Goal: Information Seeking & Learning: Learn about a topic

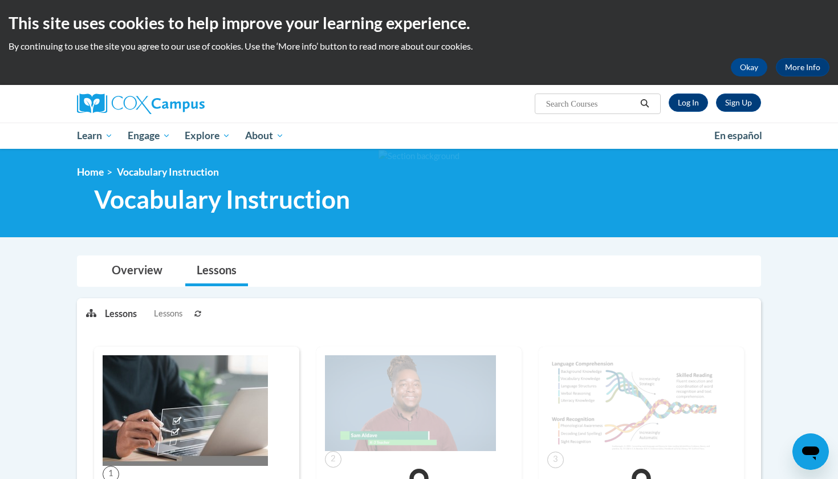
scroll to position [1, 0]
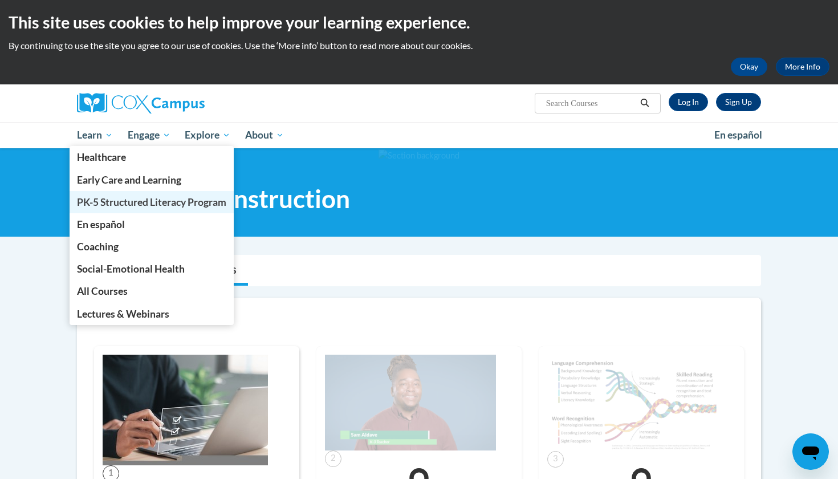
click at [106, 203] on span "PK-5 Structured Literacy Program" at bounding box center [151, 202] width 149 height 12
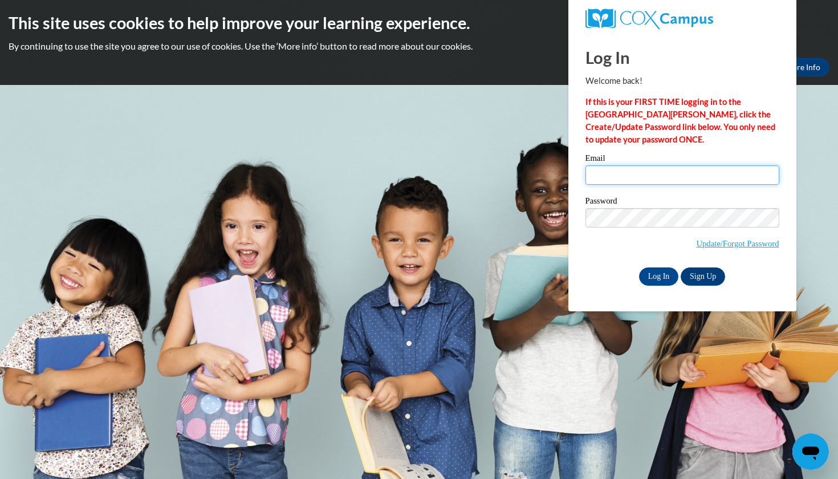
type input "rosemay1111@bellsouth.net"
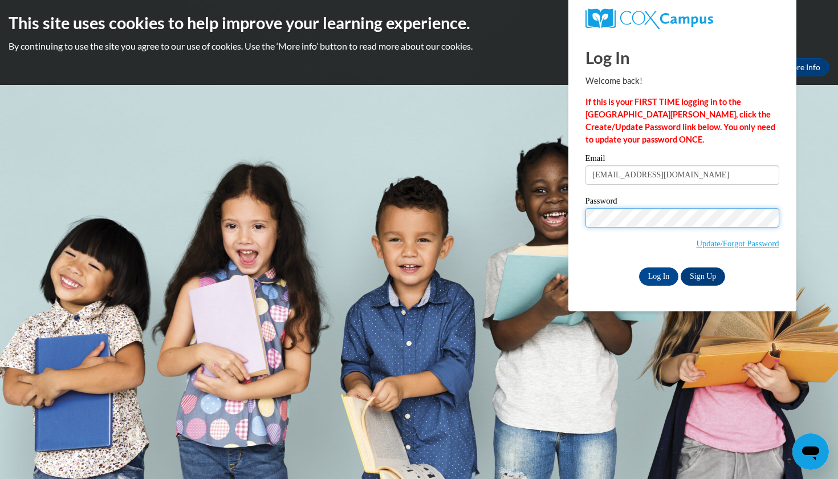
click at [658, 274] on input "Log In" at bounding box center [659, 276] width 40 height 18
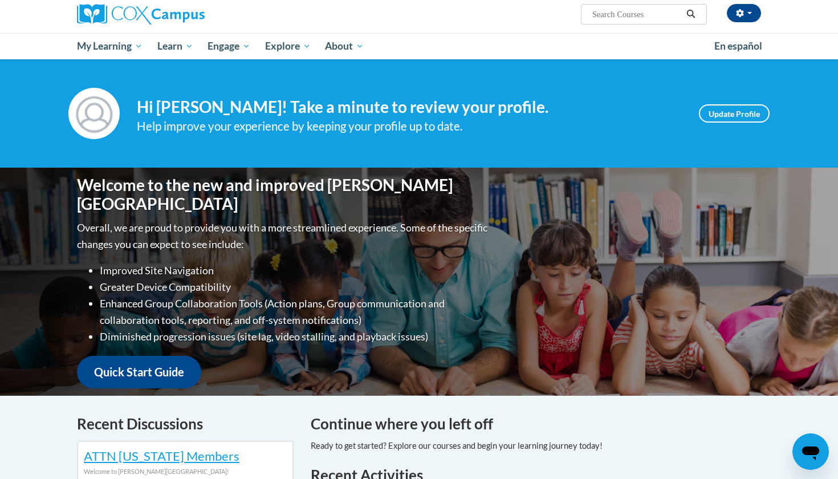
scroll to position [89, 0]
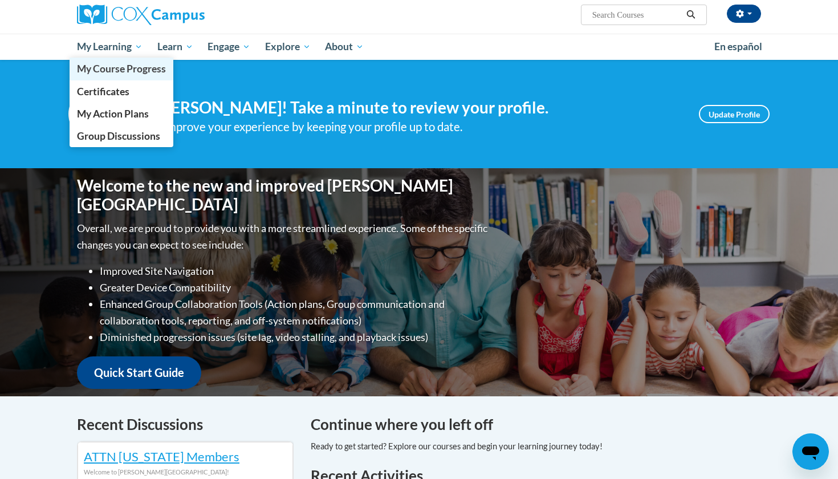
click at [107, 66] on span "My Course Progress" at bounding box center [121, 69] width 89 height 12
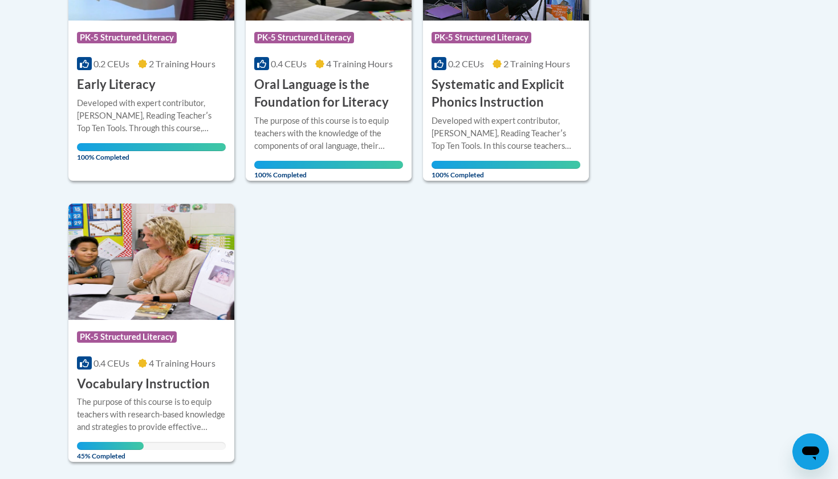
scroll to position [389, 0]
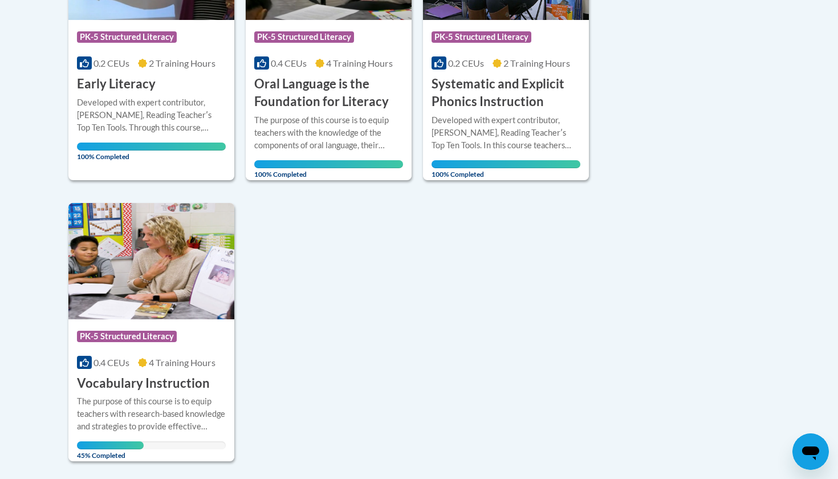
click at [147, 304] on img at bounding box center [151, 261] width 166 height 116
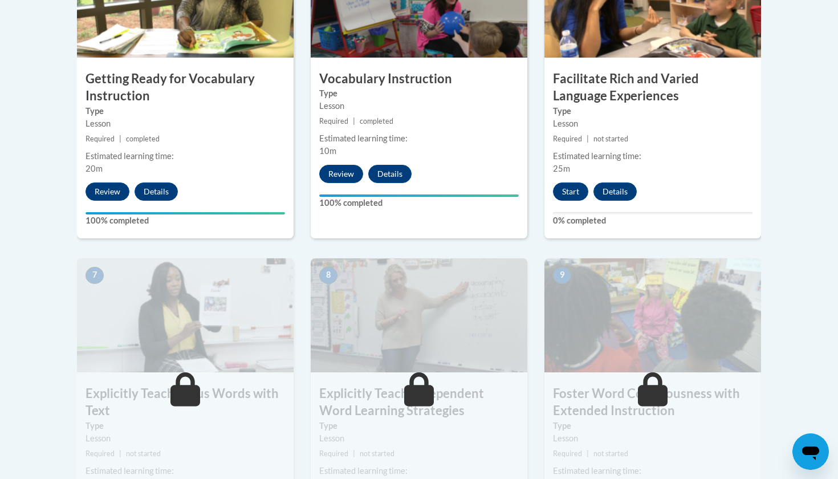
scroll to position [772, 0]
click at [571, 186] on button "Start" at bounding box center [570, 191] width 35 height 18
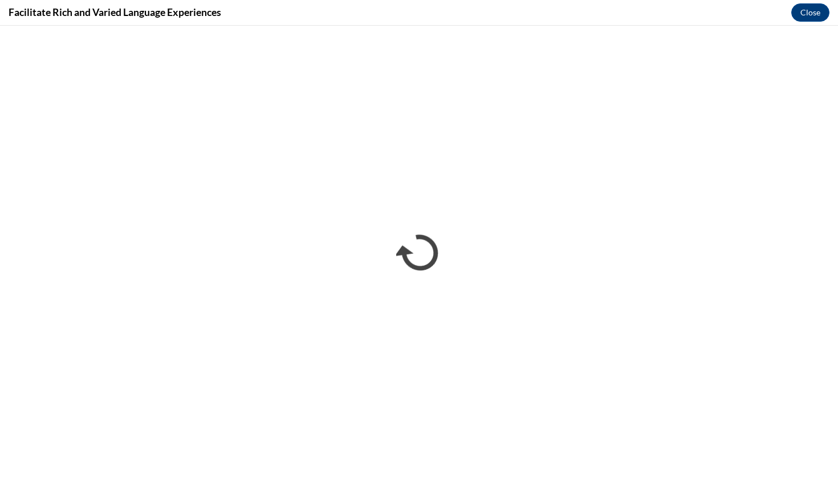
scroll to position [0, 0]
